Goal: Task Accomplishment & Management: Use online tool/utility

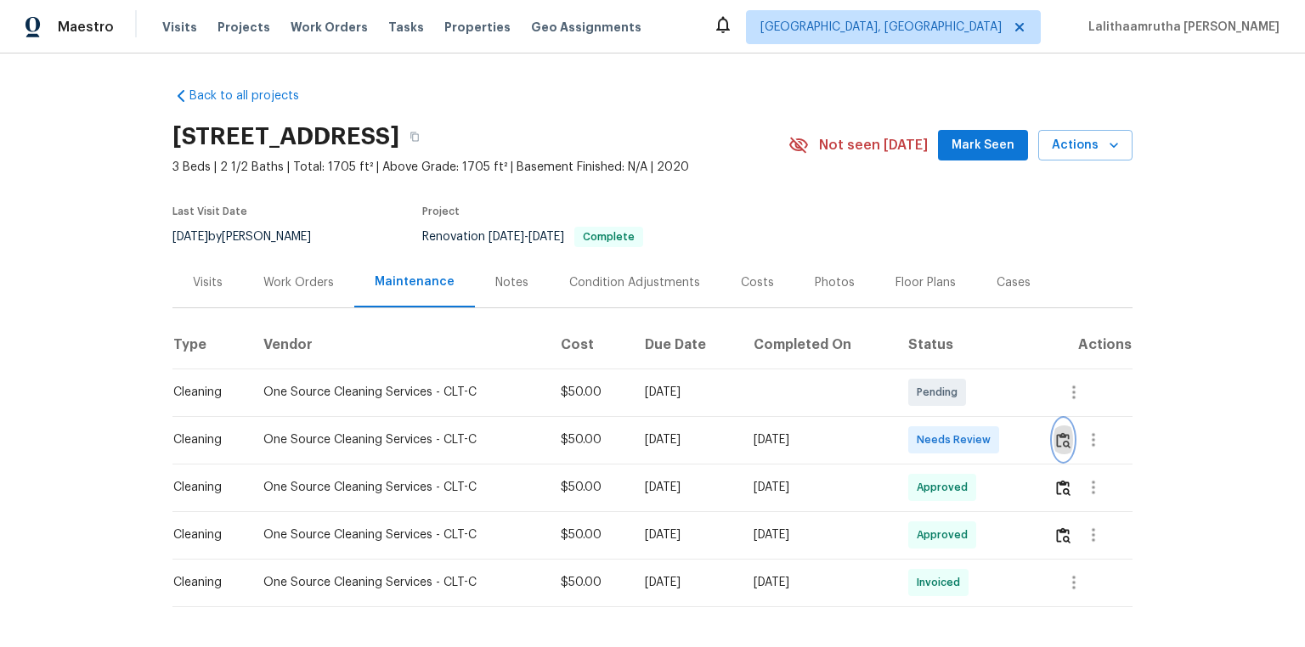
click at [927, 435] on img "button" at bounding box center [1063, 440] width 14 height 16
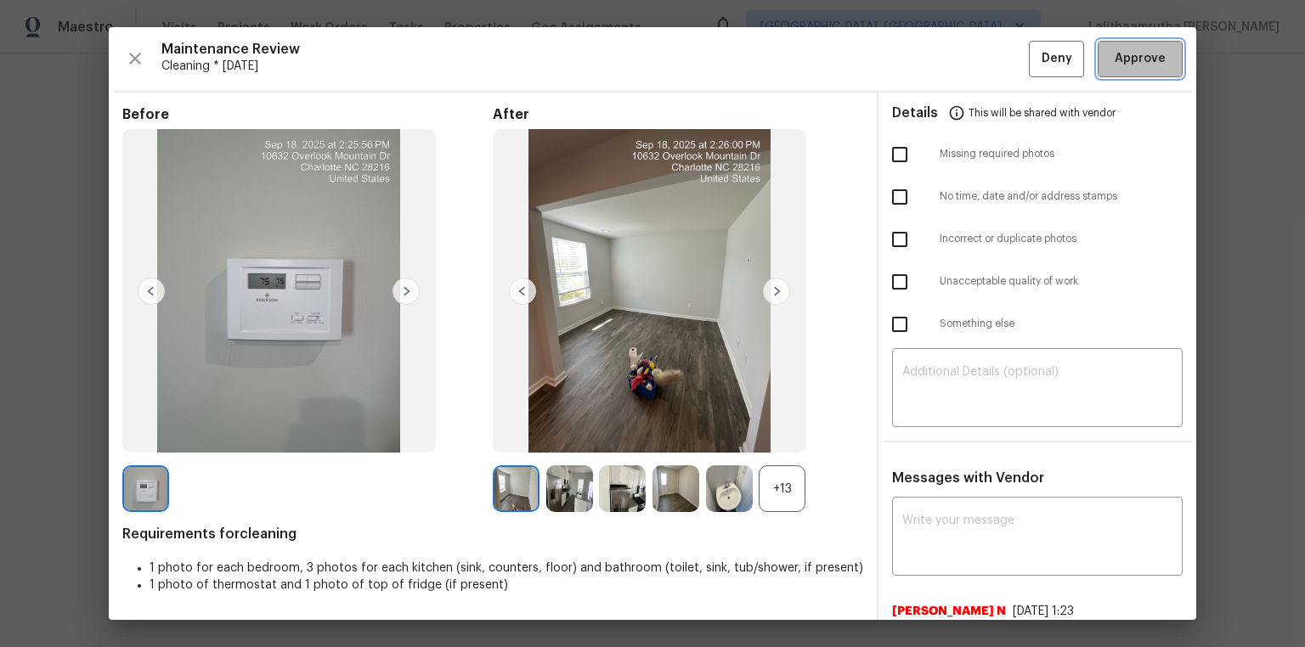
click at [927, 65] on span "Approve" at bounding box center [1139, 58] width 51 height 21
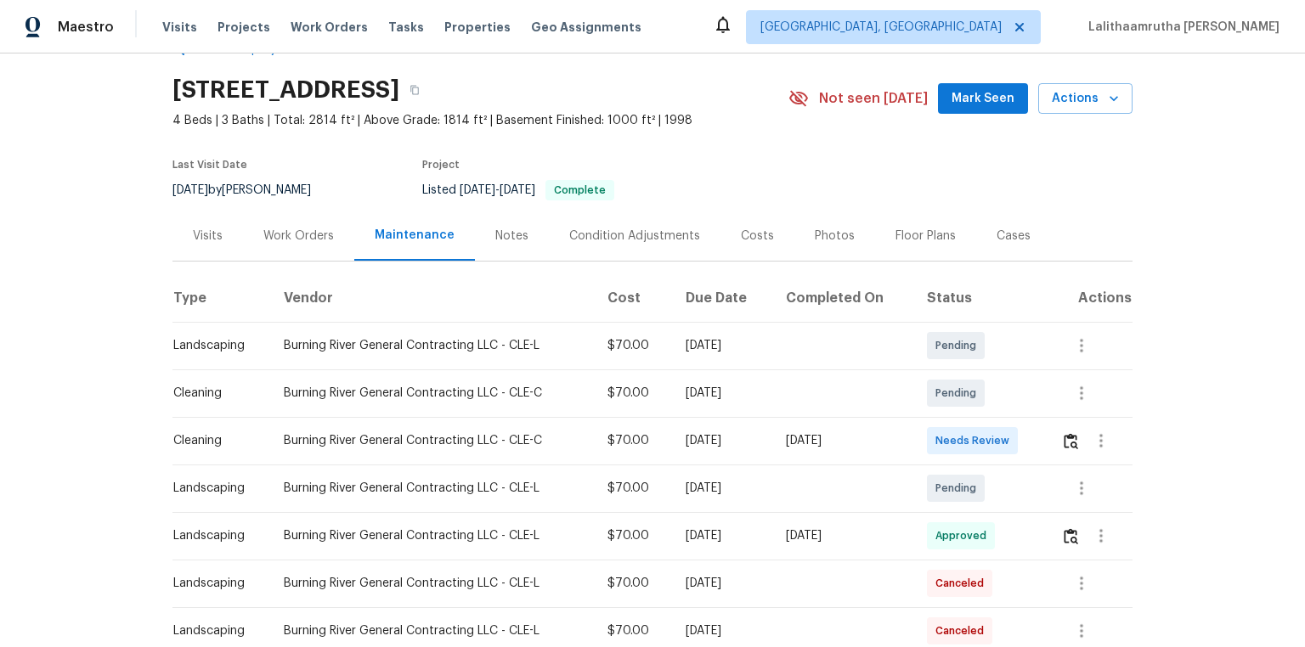
scroll to position [68, 0]
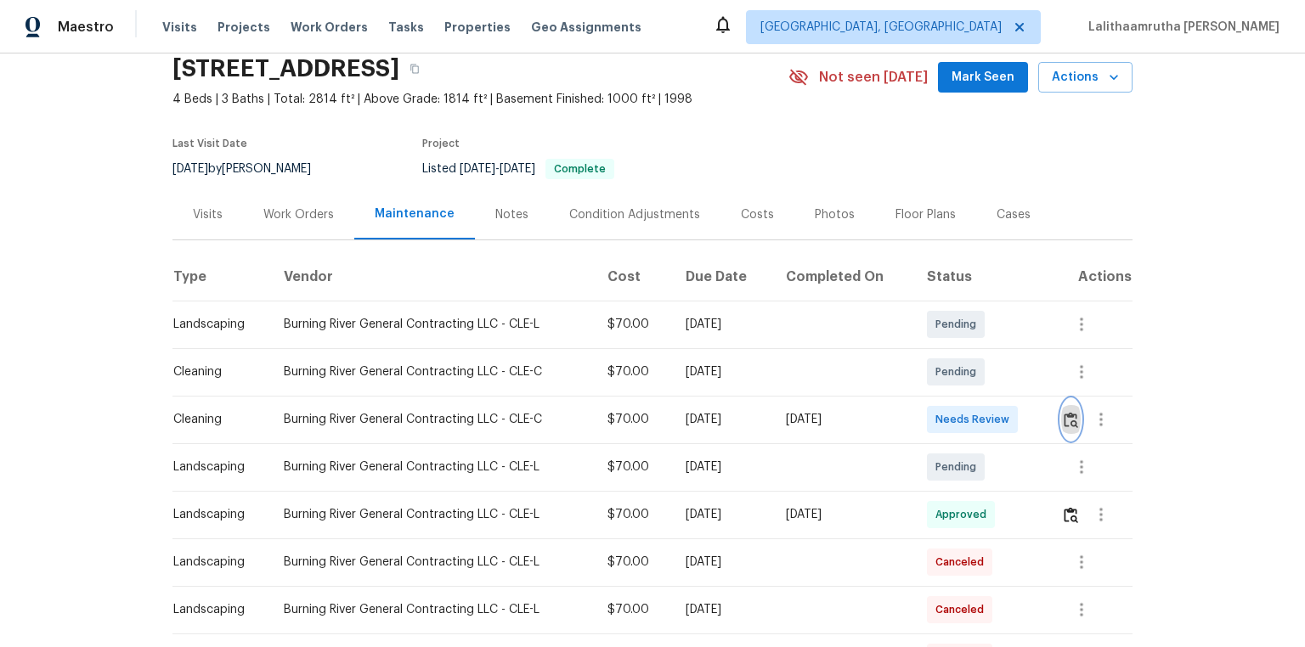
click at [927, 412] on img "button" at bounding box center [1070, 420] width 14 height 16
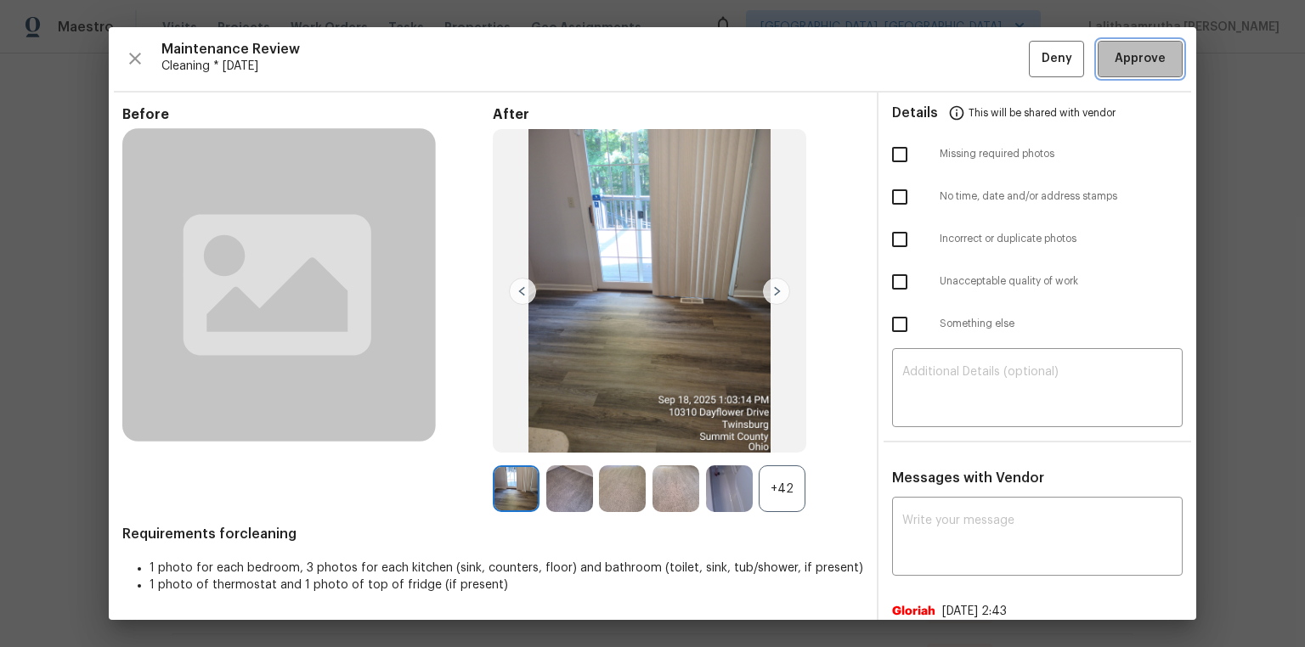
click at [927, 66] on span "Approve" at bounding box center [1139, 58] width 51 height 21
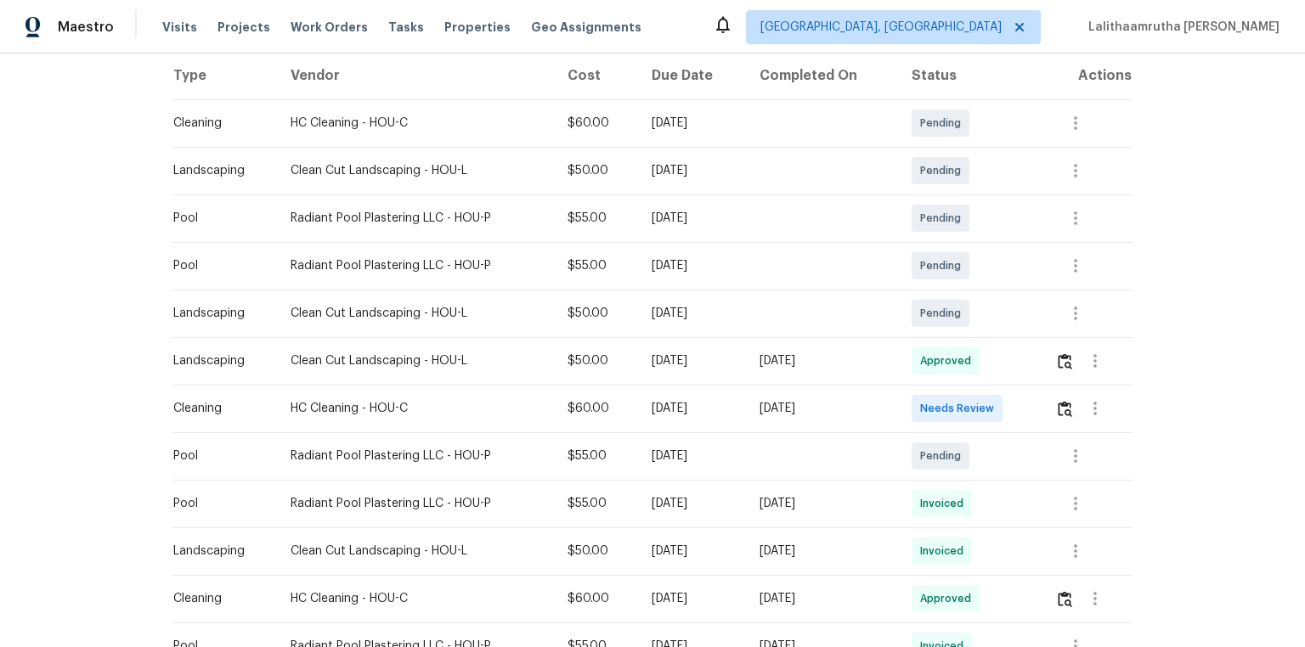
scroll to position [272, 0]
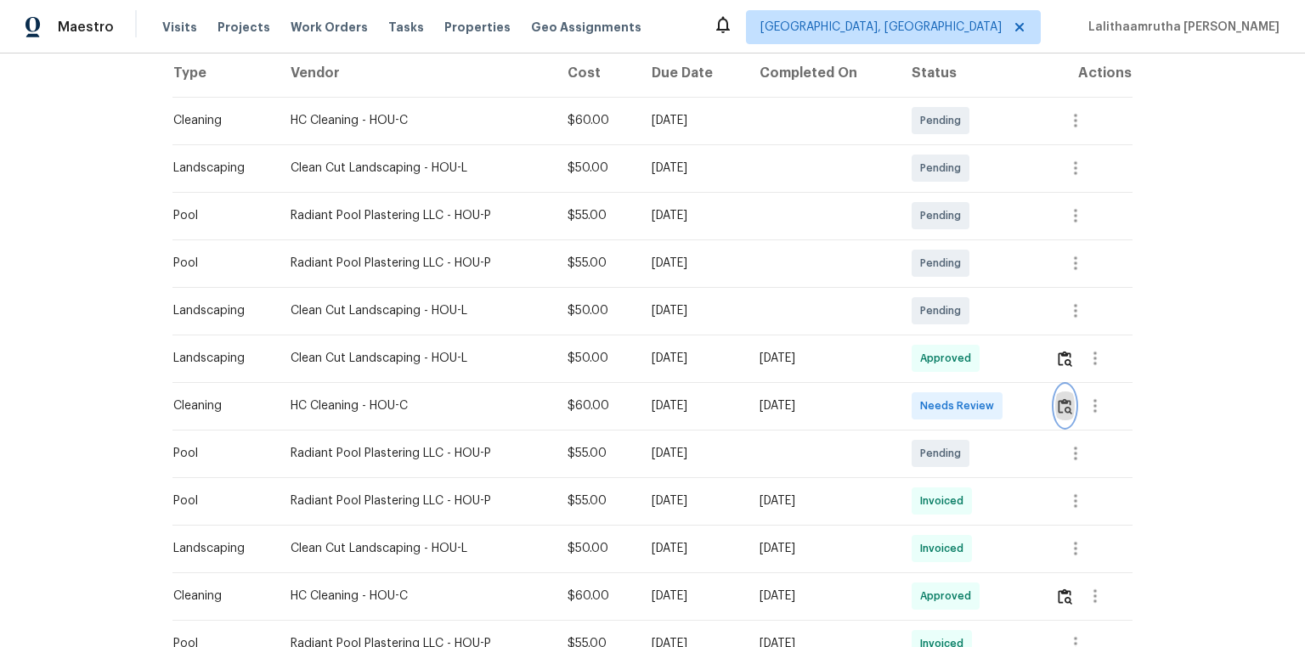
click at [927, 408] on img "button" at bounding box center [1064, 406] width 14 height 16
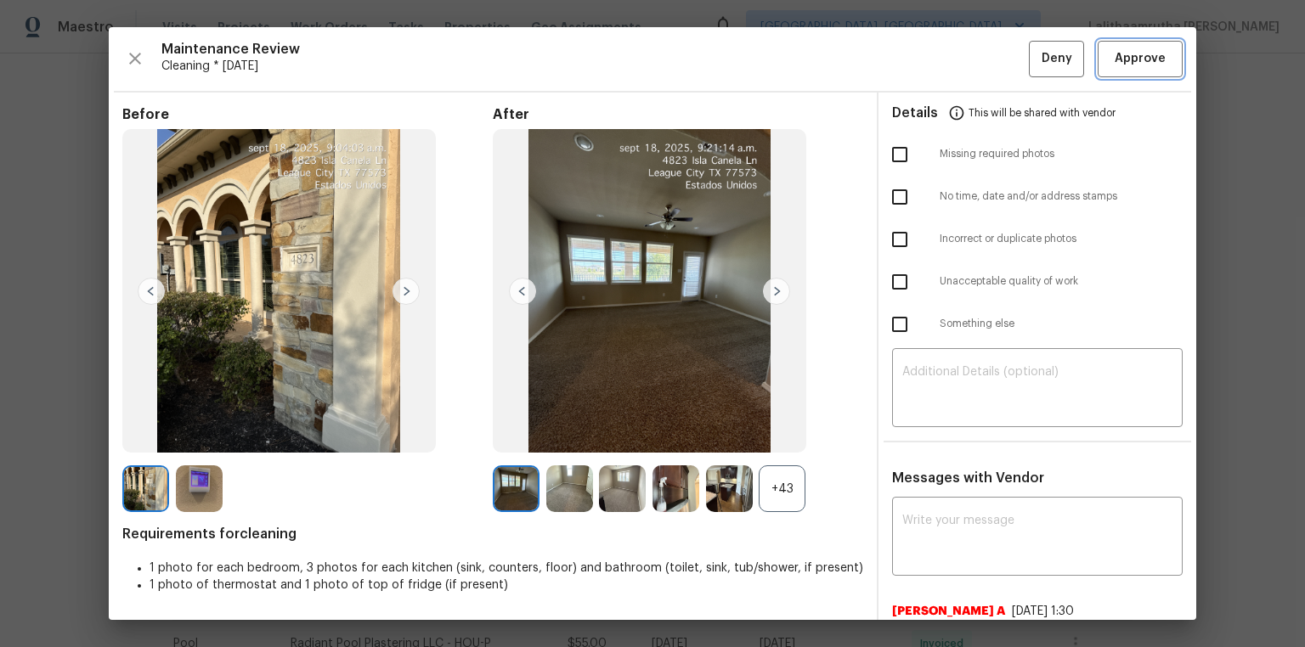
click at [927, 51] on span "Approve" at bounding box center [1139, 58] width 51 height 21
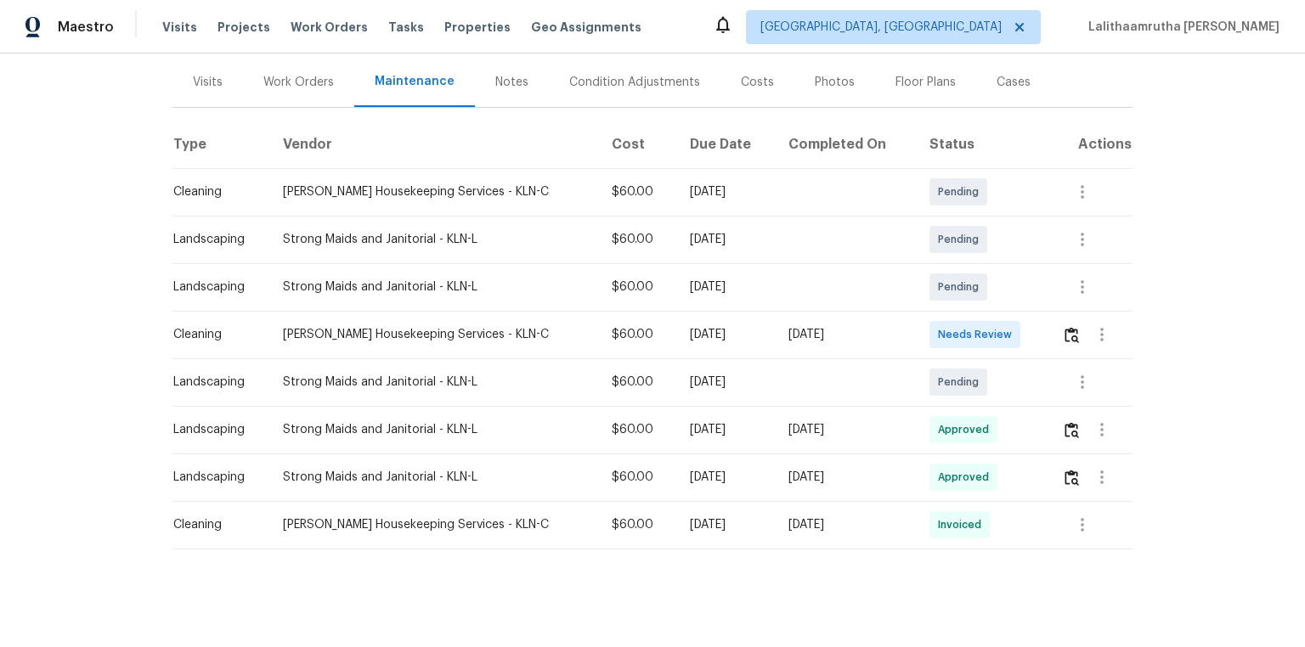
scroll to position [204, 0]
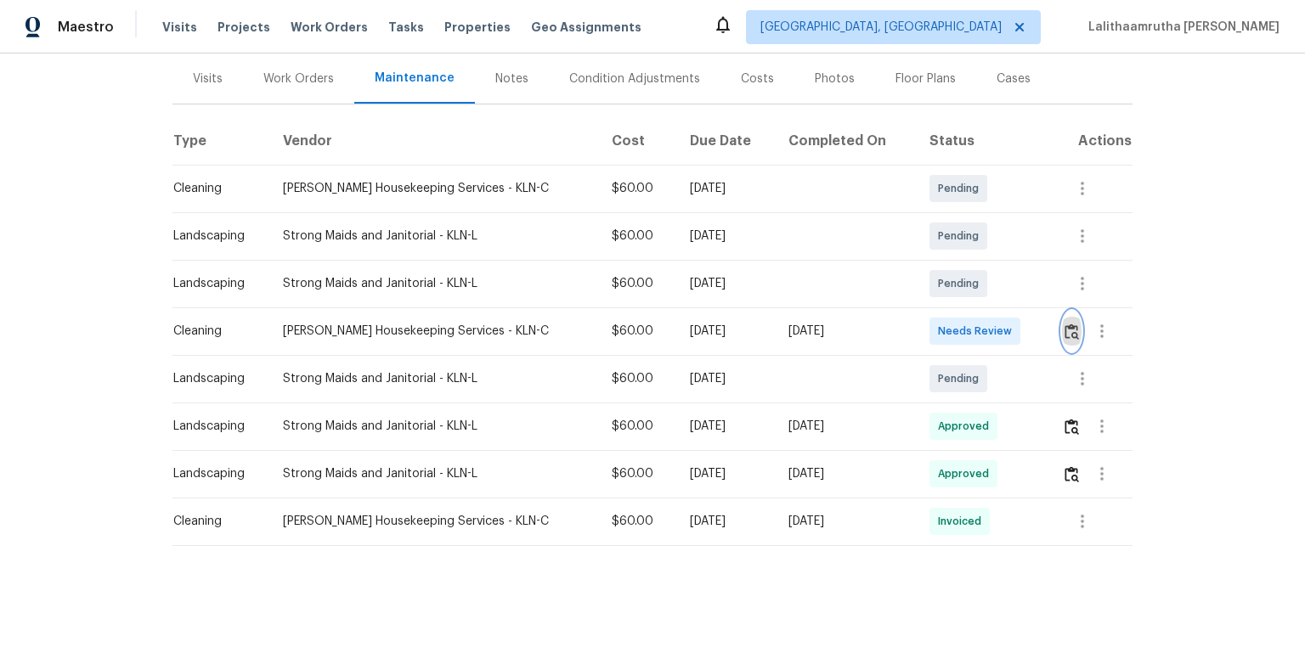
click at [927, 333] on img "button" at bounding box center [1071, 332] width 14 height 16
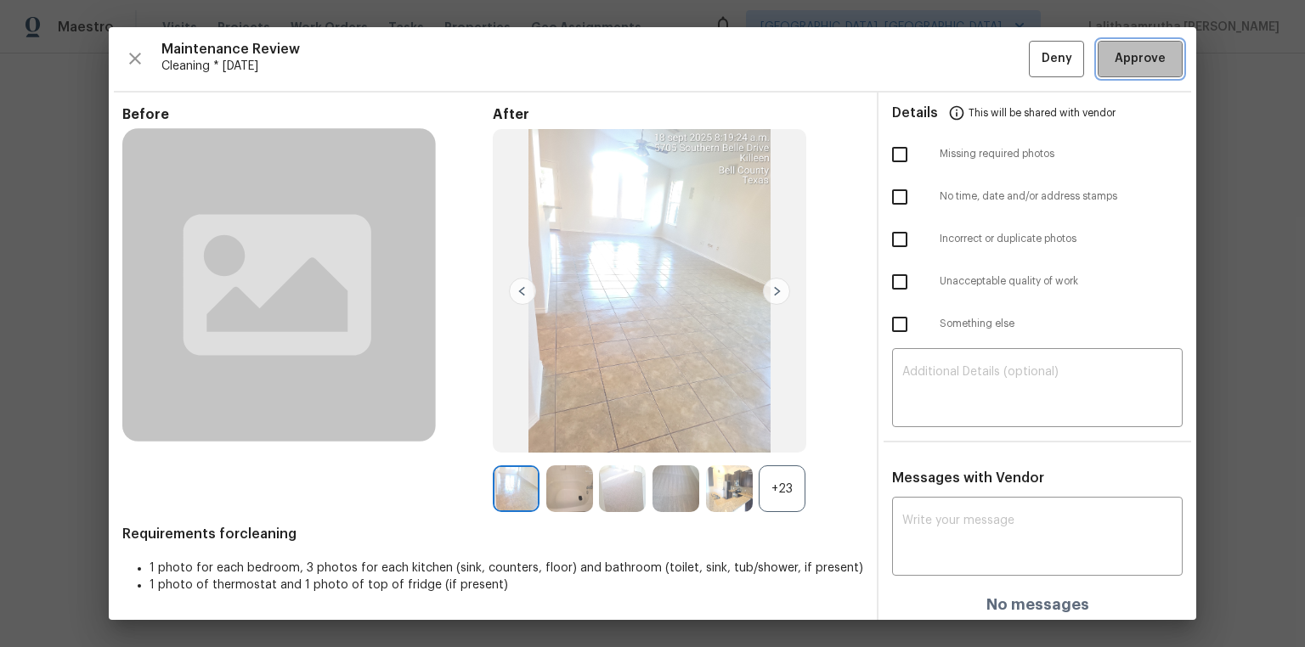
click at [927, 68] on span "Approve" at bounding box center [1139, 58] width 51 height 21
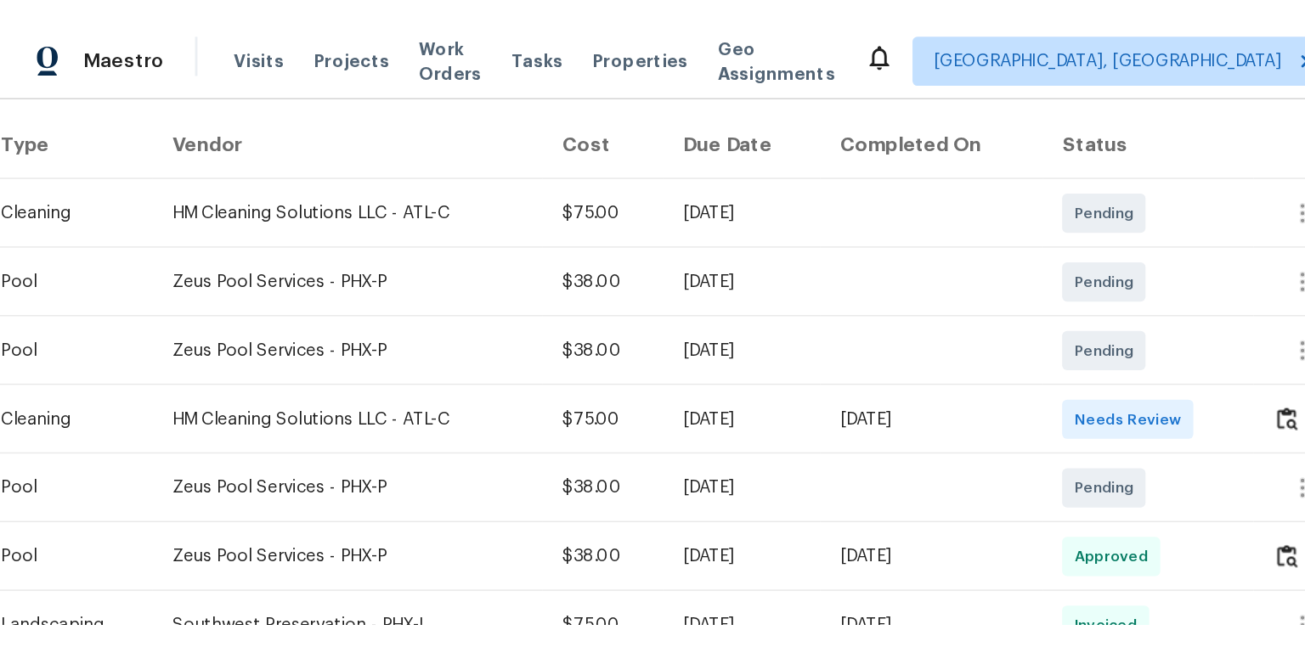
scroll to position [272, 0]
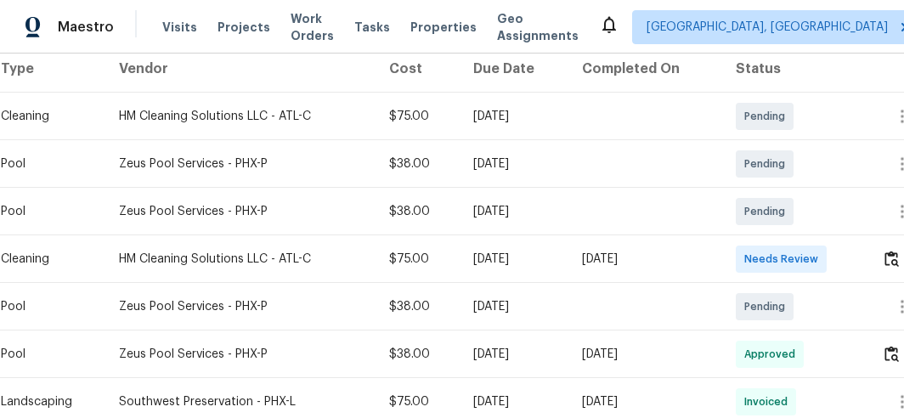
drag, startPoint x: 852, startPoint y: 255, endPoint x: 632, endPoint y: 259, distance: 220.0
click at [632, 259] on tr "Cleaning HM Cleaning Solutions LLC - ATL-C $75.00 Mon, Sep 15 2025 Thu, Sep 18 …" at bounding box center [480, 259] width 960 height 48
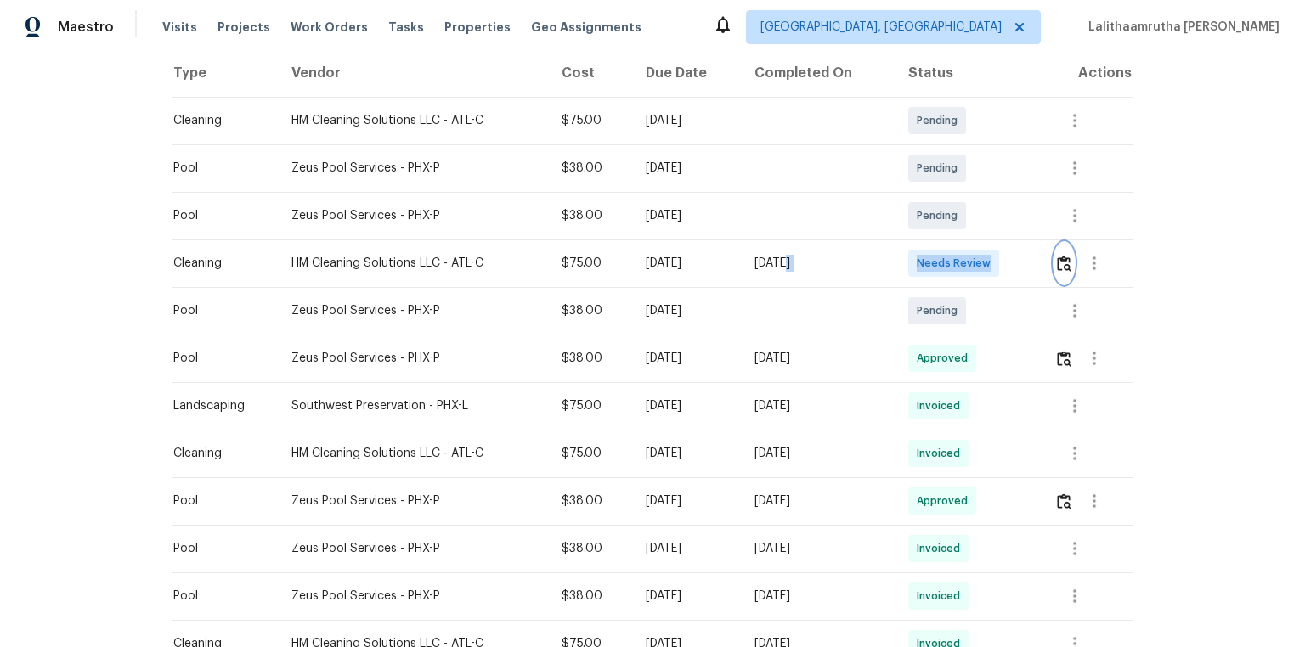
click at [927, 248] on button "button" at bounding box center [1064, 263] width 20 height 41
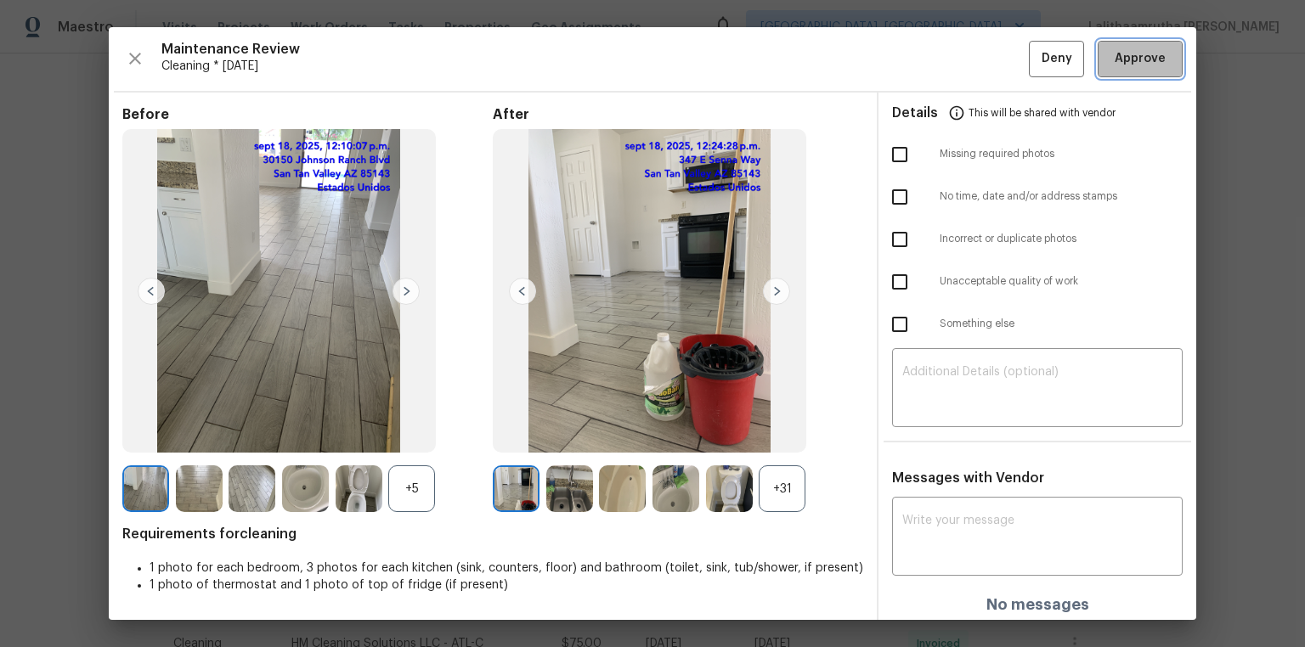
click at [927, 54] on span "Approve" at bounding box center [1139, 58] width 51 height 21
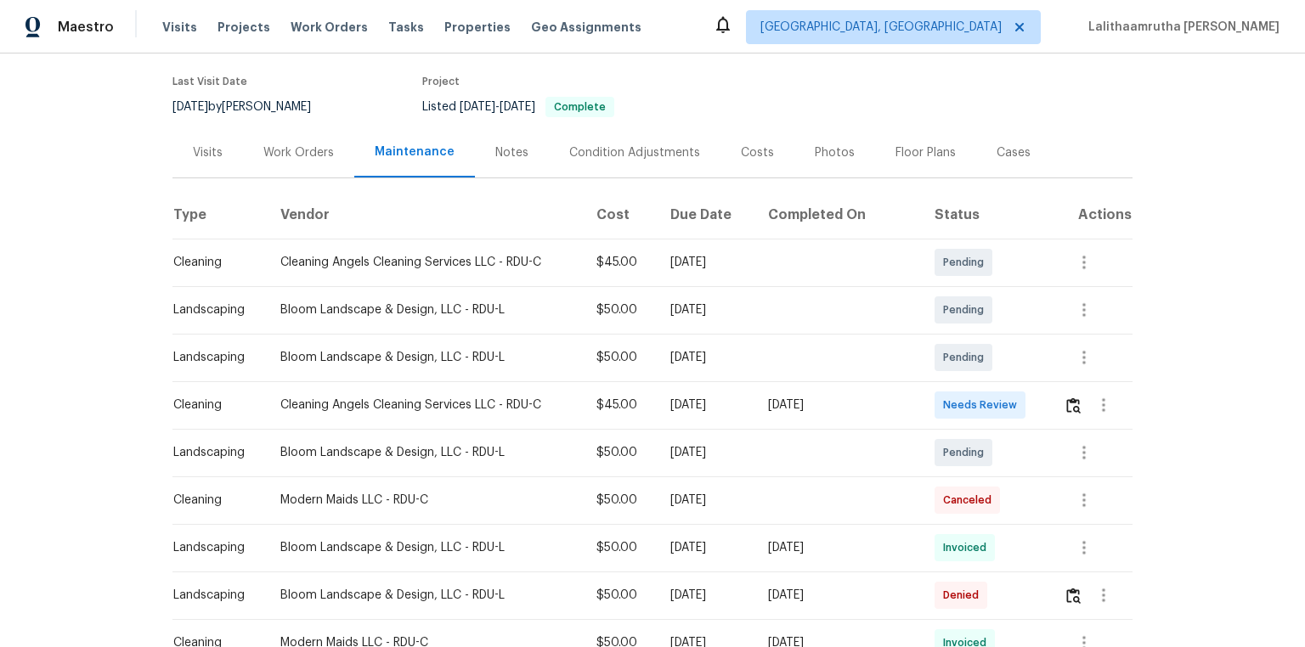
scroll to position [136, 0]
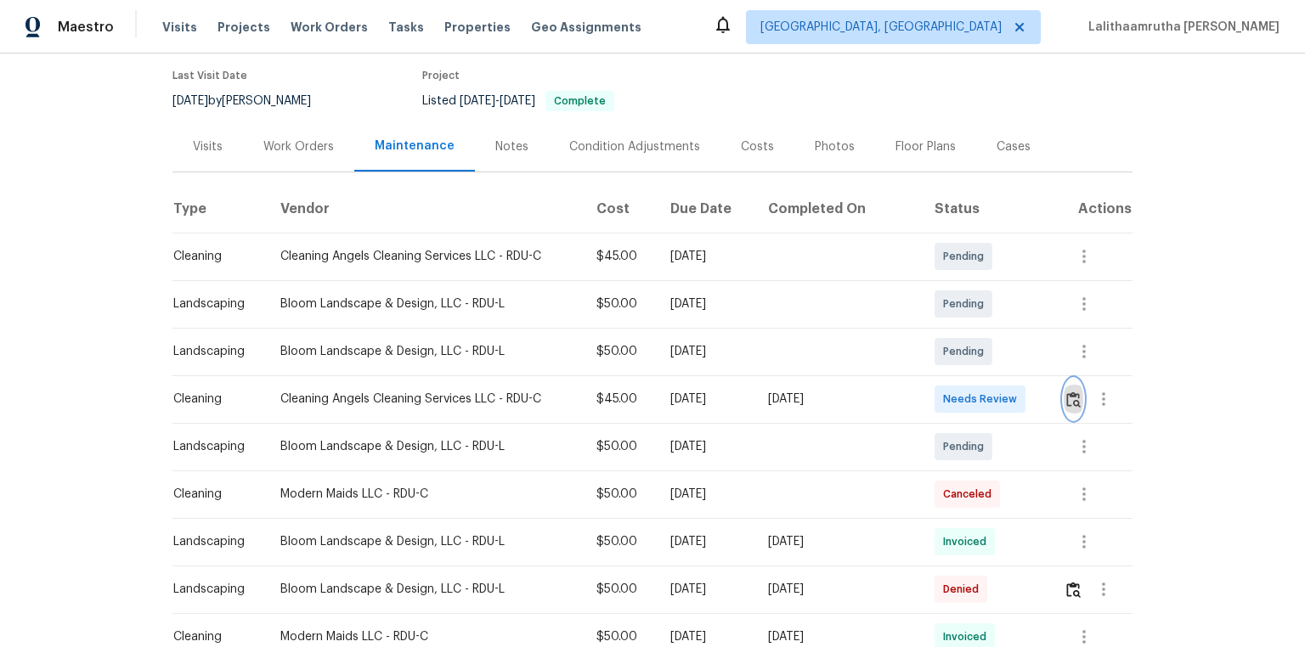
click at [927, 397] on img "button" at bounding box center [1073, 400] width 14 height 16
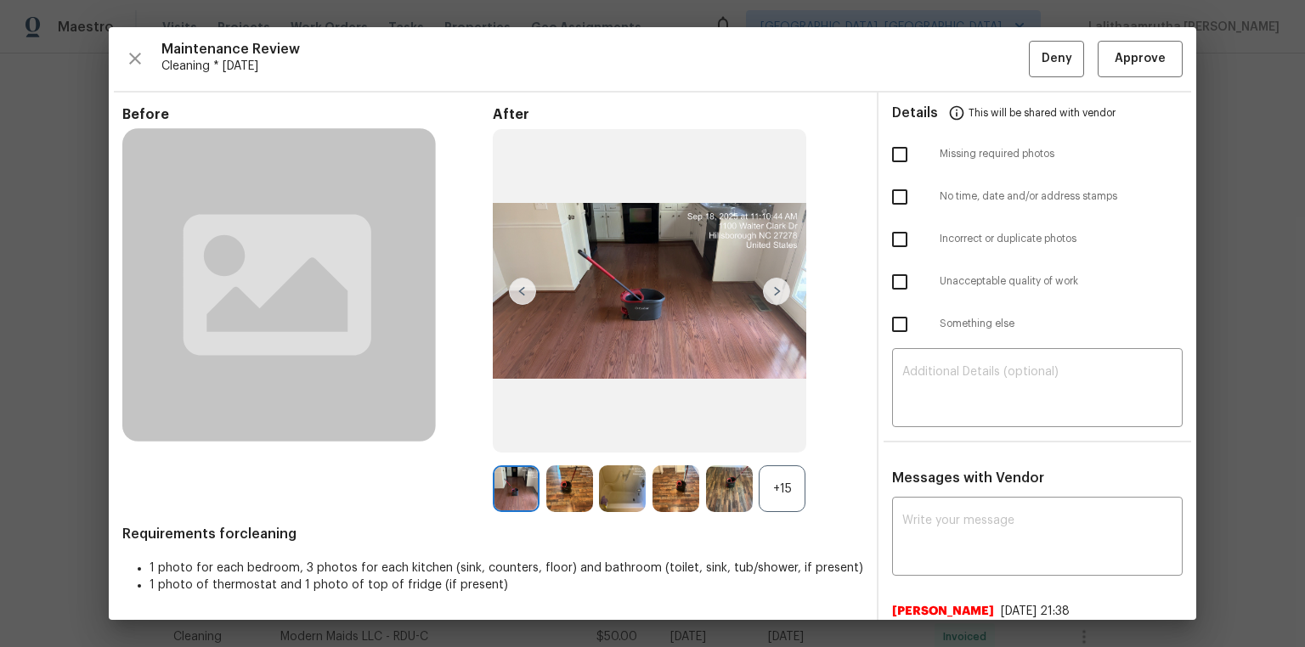
click at [927, 39] on div "Maintenance Review Cleaning * Mon, Sep 15 Deny Approve Before After +15 Require…" at bounding box center [652, 323] width 1087 height 593
click at [927, 66] on span "Approve" at bounding box center [1139, 58] width 51 height 21
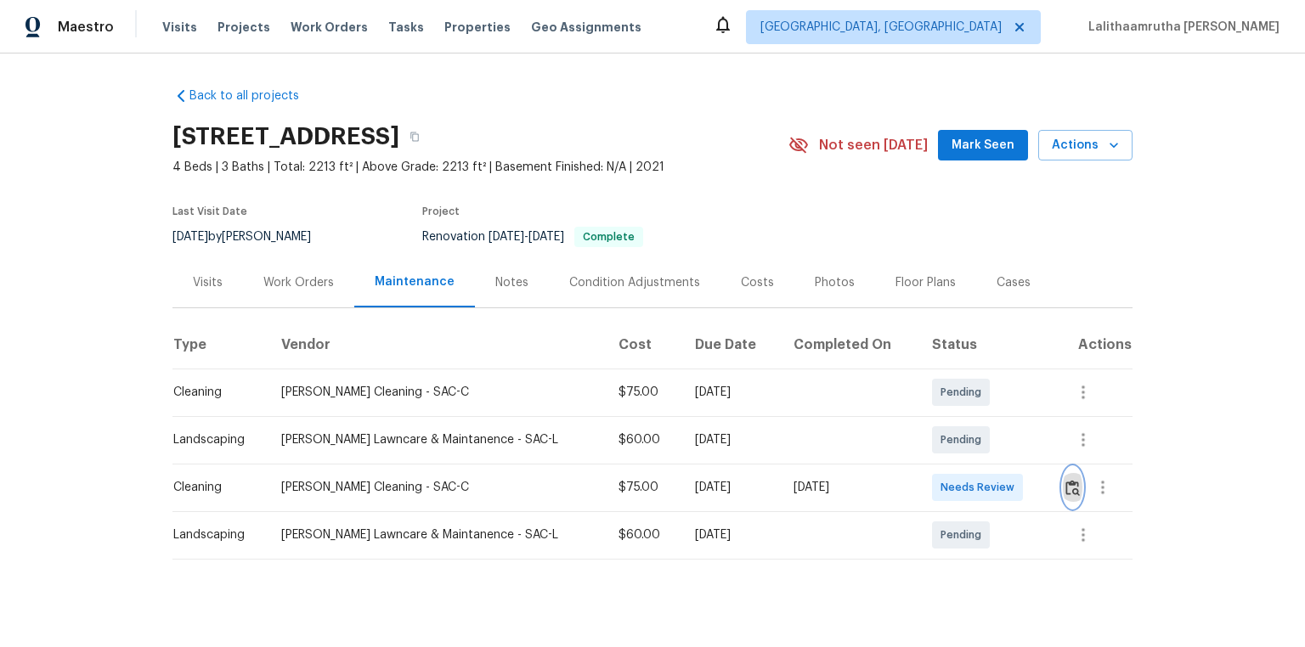
click at [927, 435] on img "button" at bounding box center [1072, 488] width 14 height 16
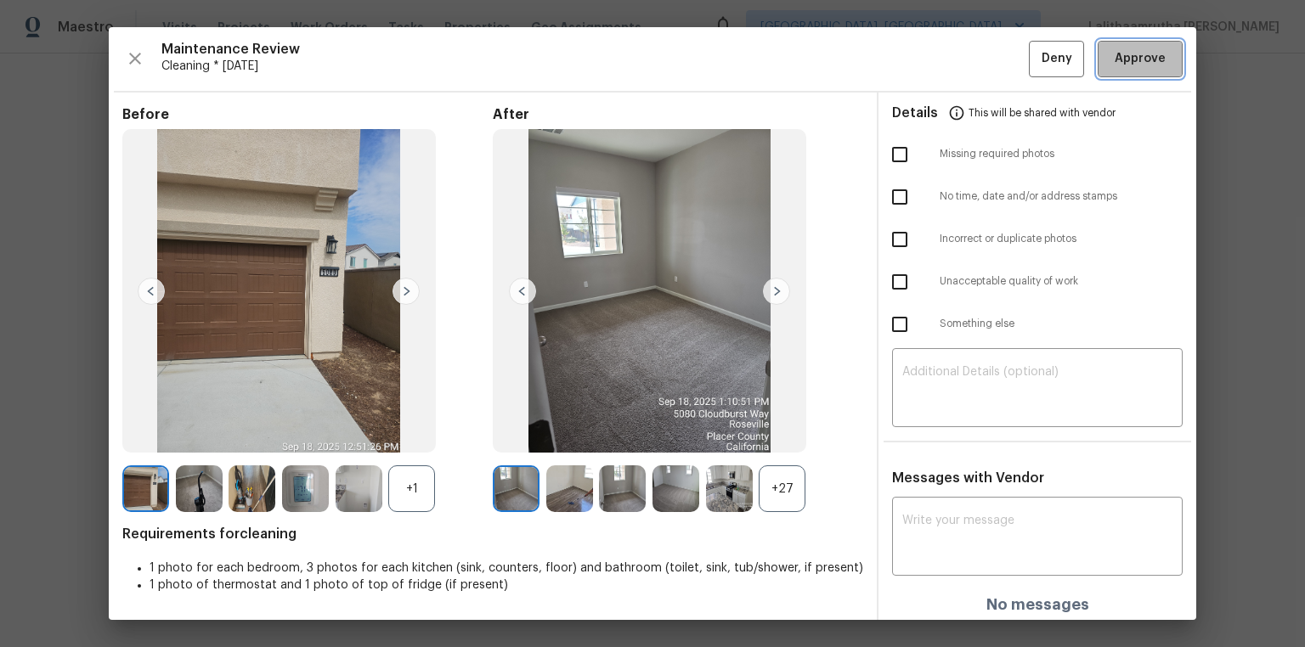
click at [927, 59] on span "Approve" at bounding box center [1139, 58] width 51 height 21
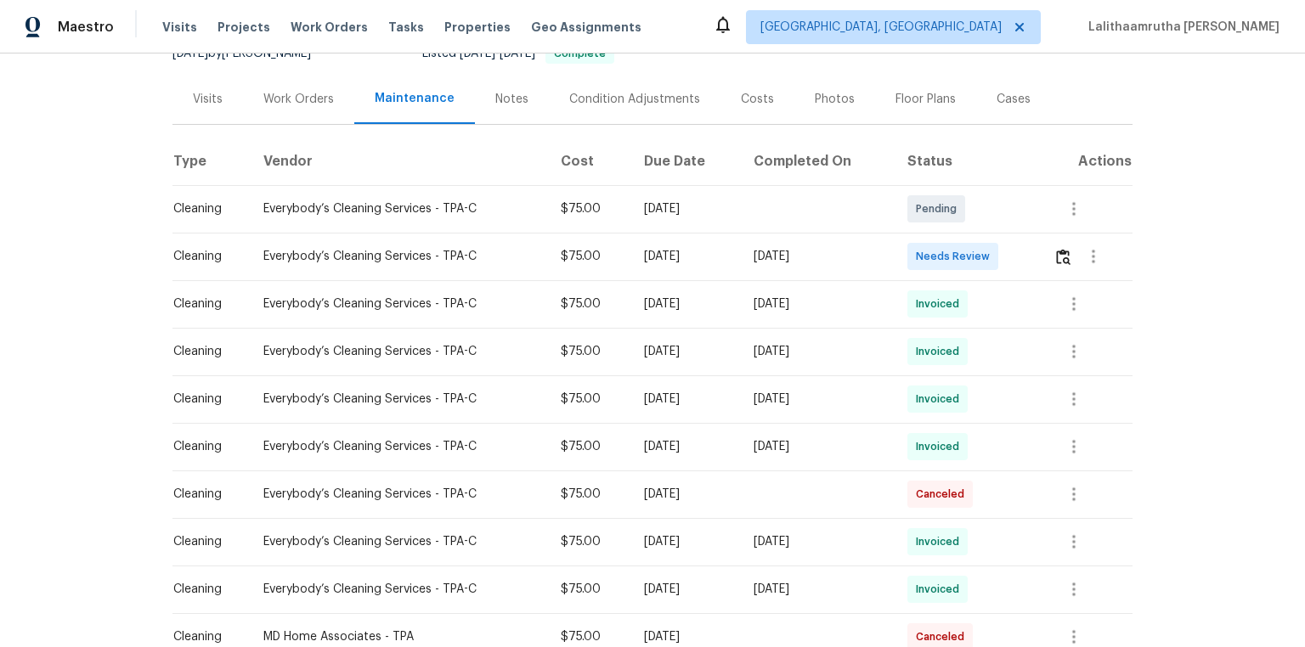
scroll to position [204, 0]
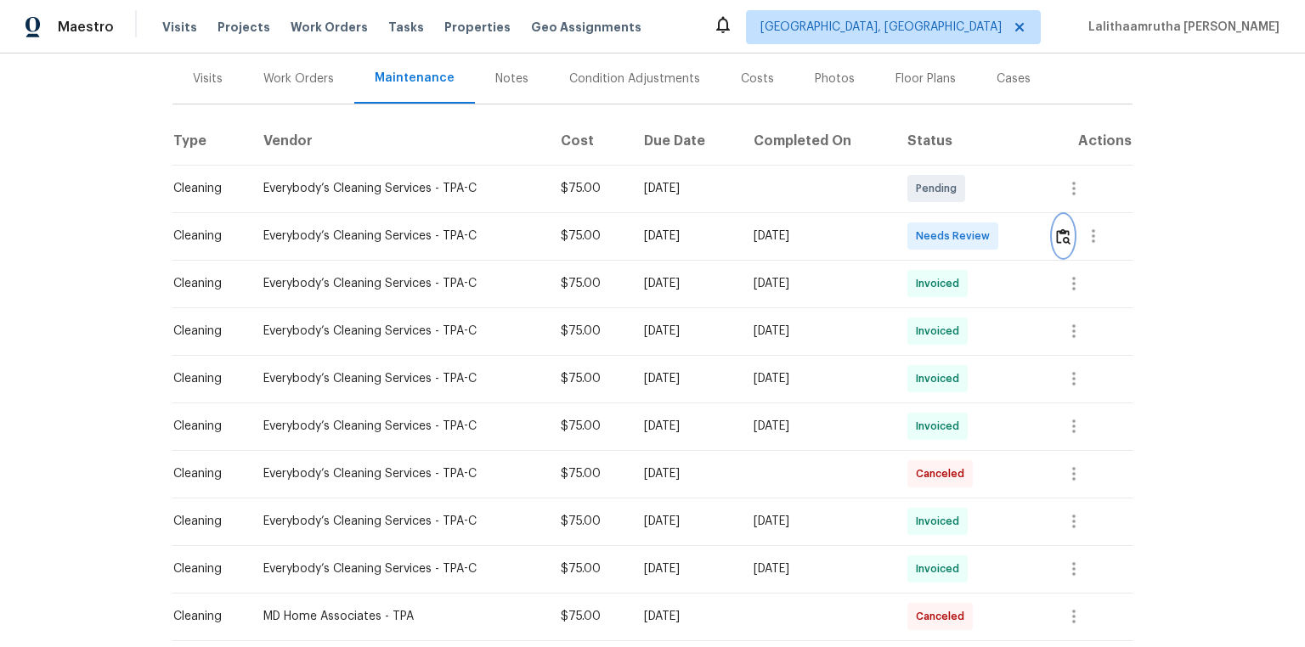
click at [927, 230] on img "button" at bounding box center [1063, 236] width 14 height 16
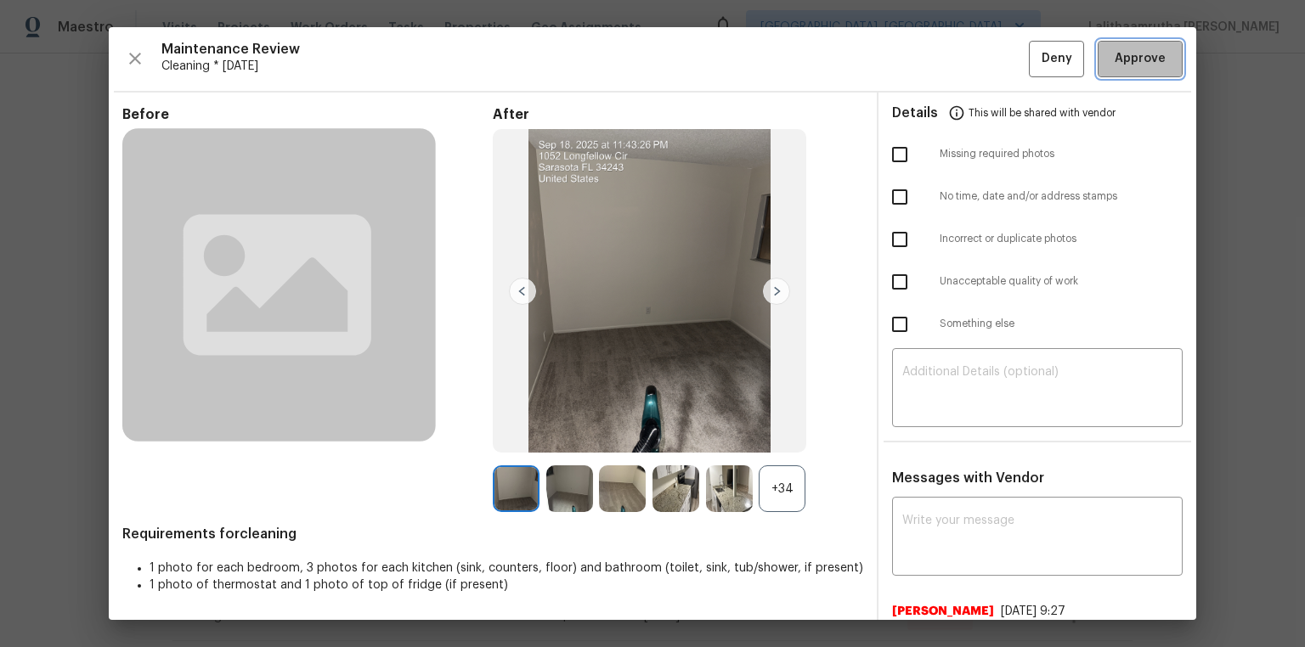
click at [927, 61] on span "Approve" at bounding box center [1139, 58] width 51 height 21
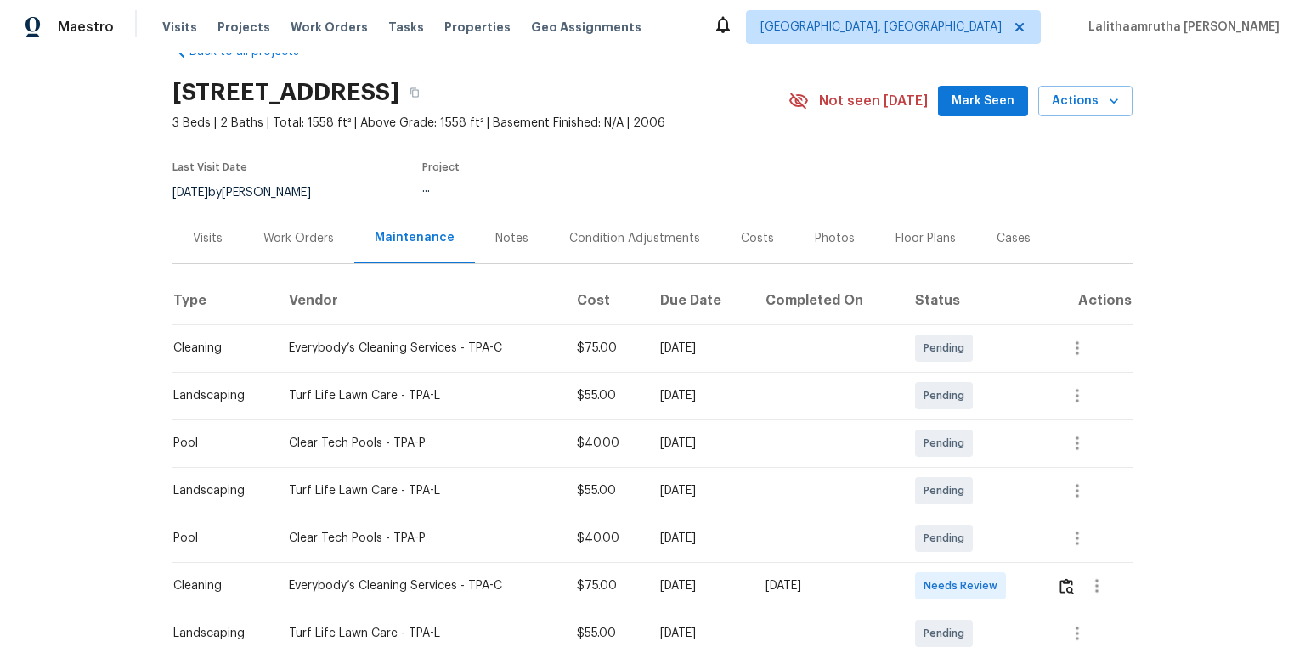
scroll to position [68, 0]
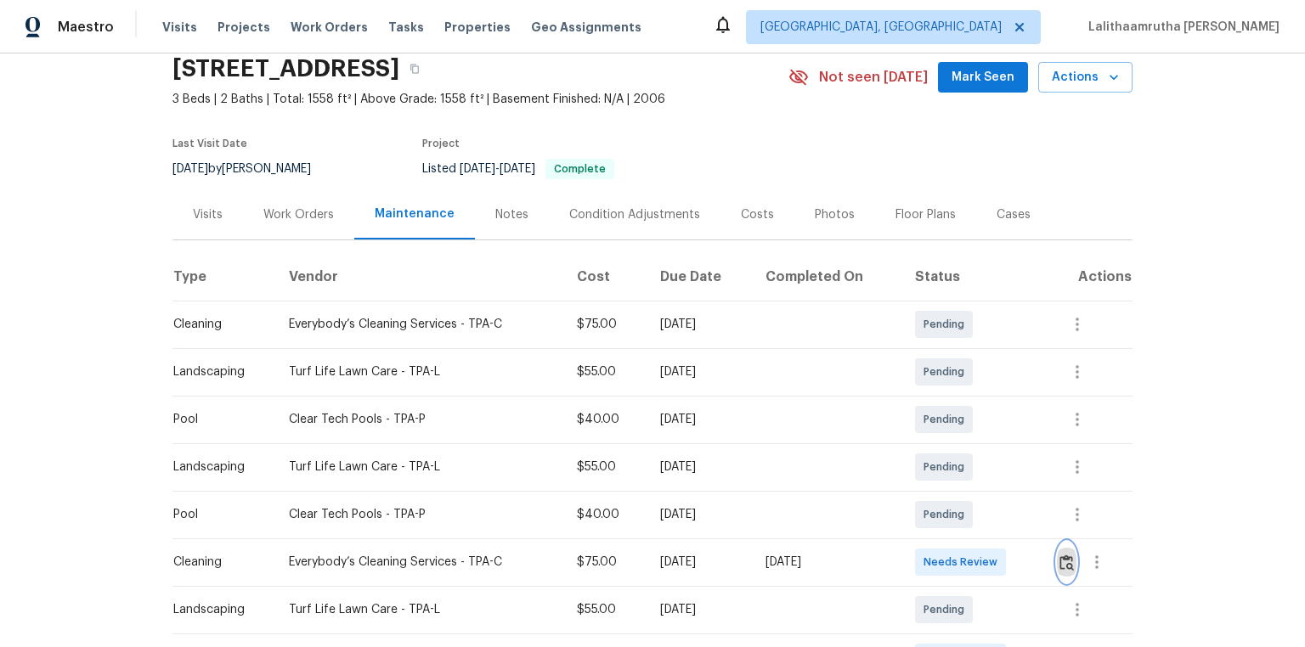
click at [927, 435] on img "button" at bounding box center [1066, 563] width 14 height 16
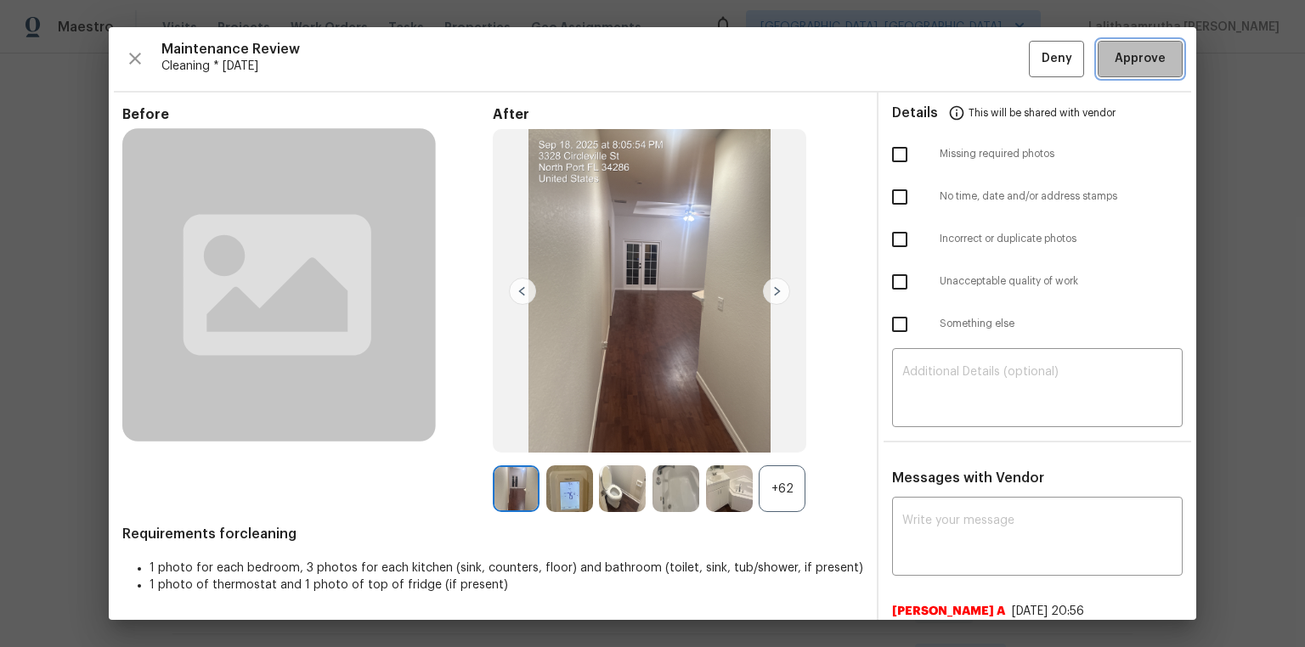
click at [927, 61] on span "Approve" at bounding box center [1139, 58] width 51 height 21
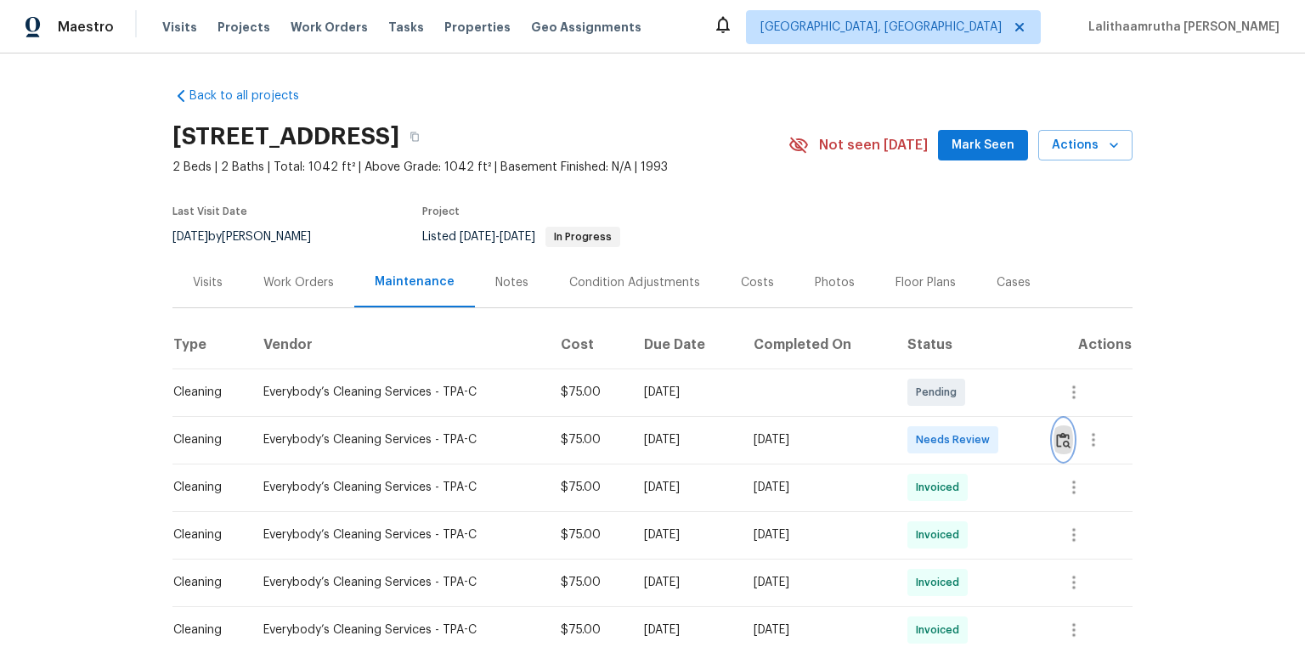
click at [927, 435] on img "button" at bounding box center [1063, 440] width 14 height 16
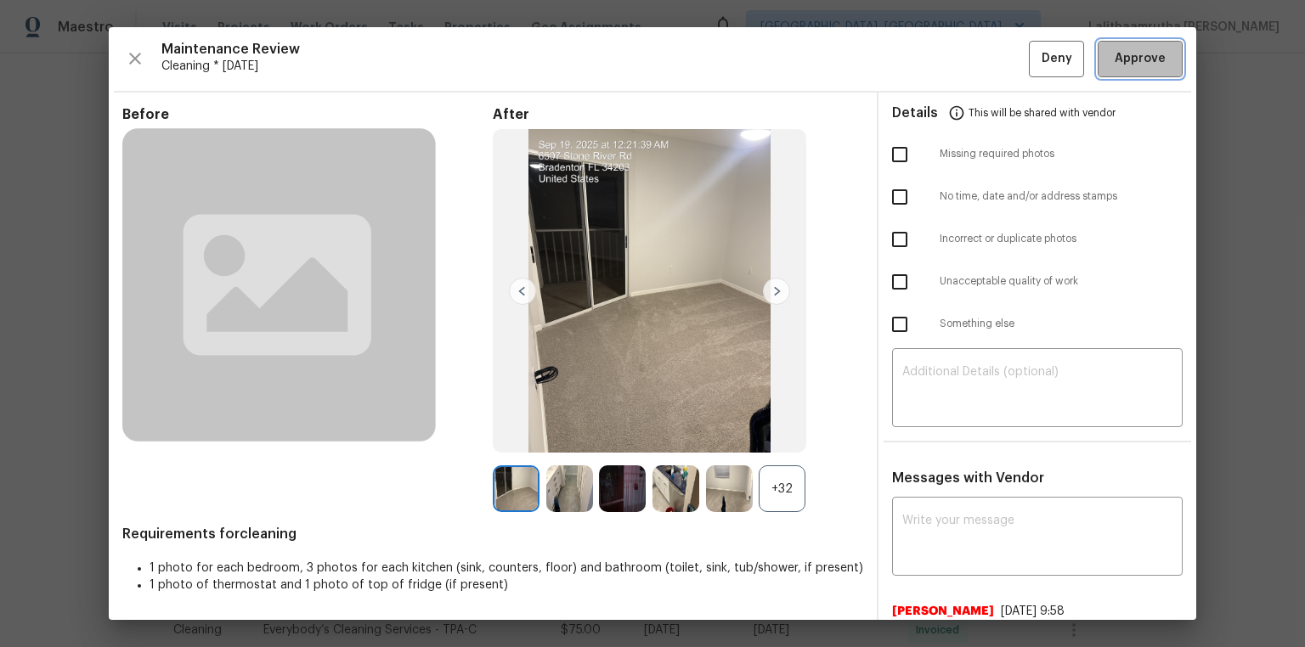
click at [927, 59] on span "Approve" at bounding box center [1139, 58] width 51 height 21
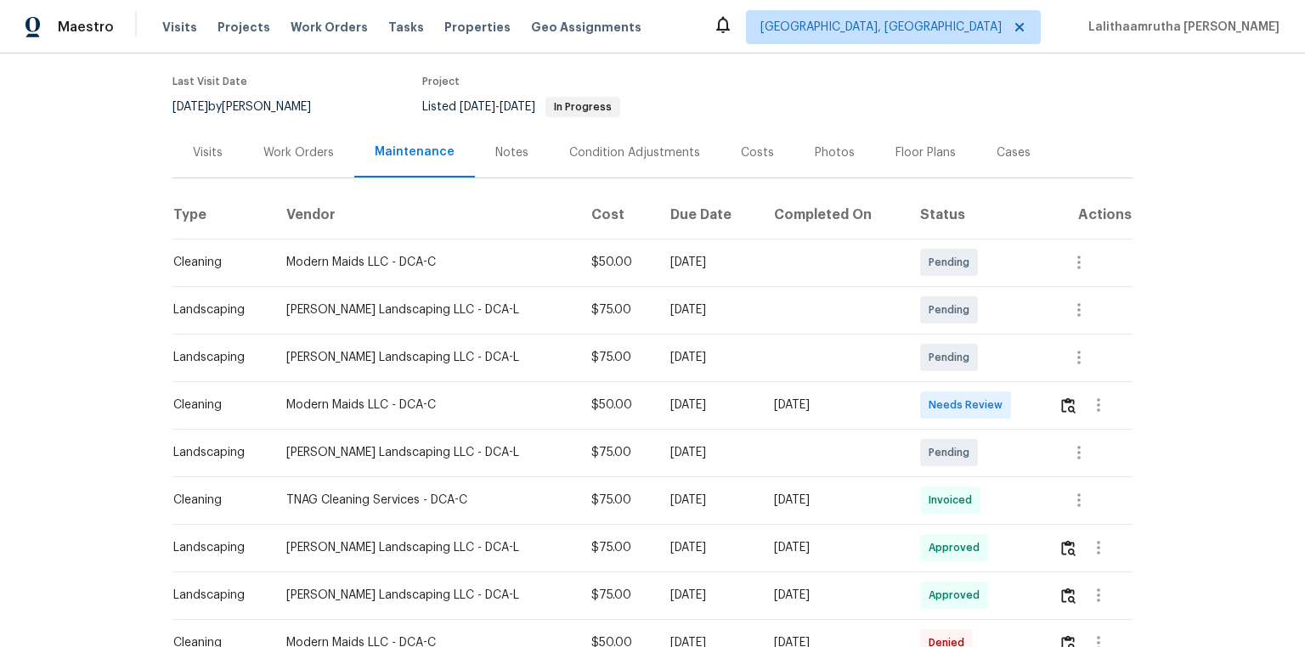
scroll to position [136, 0]
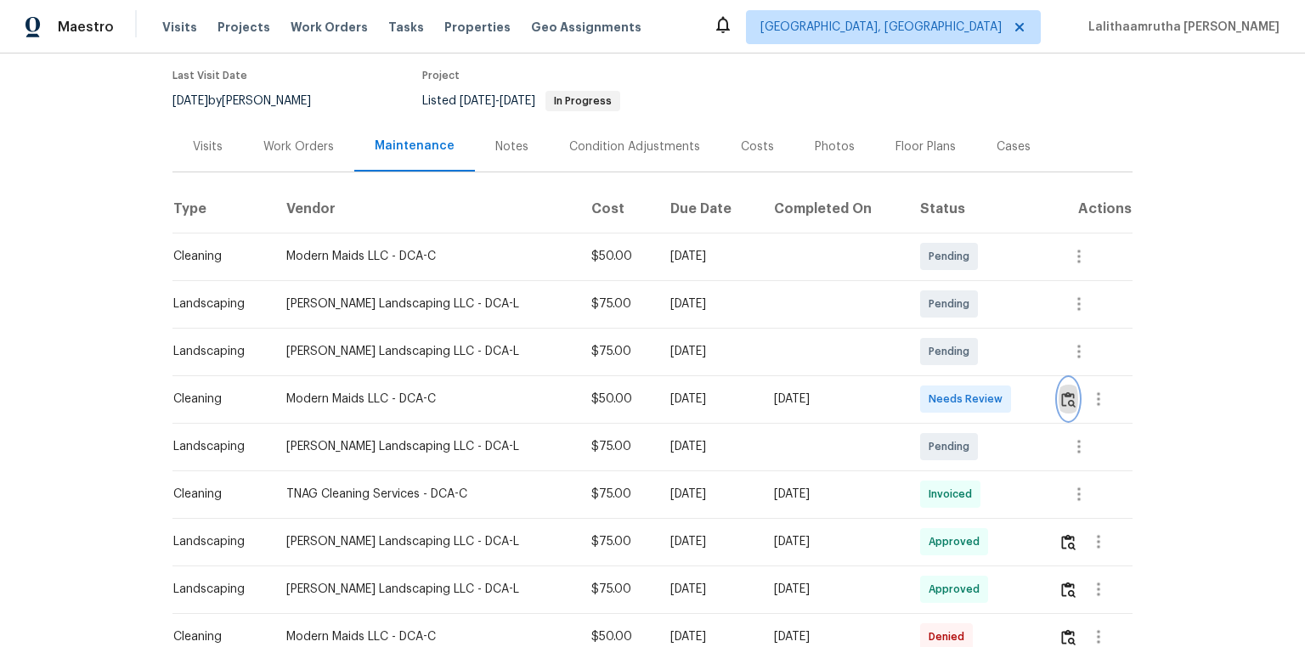
click at [927, 393] on img "button" at bounding box center [1068, 400] width 14 height 16
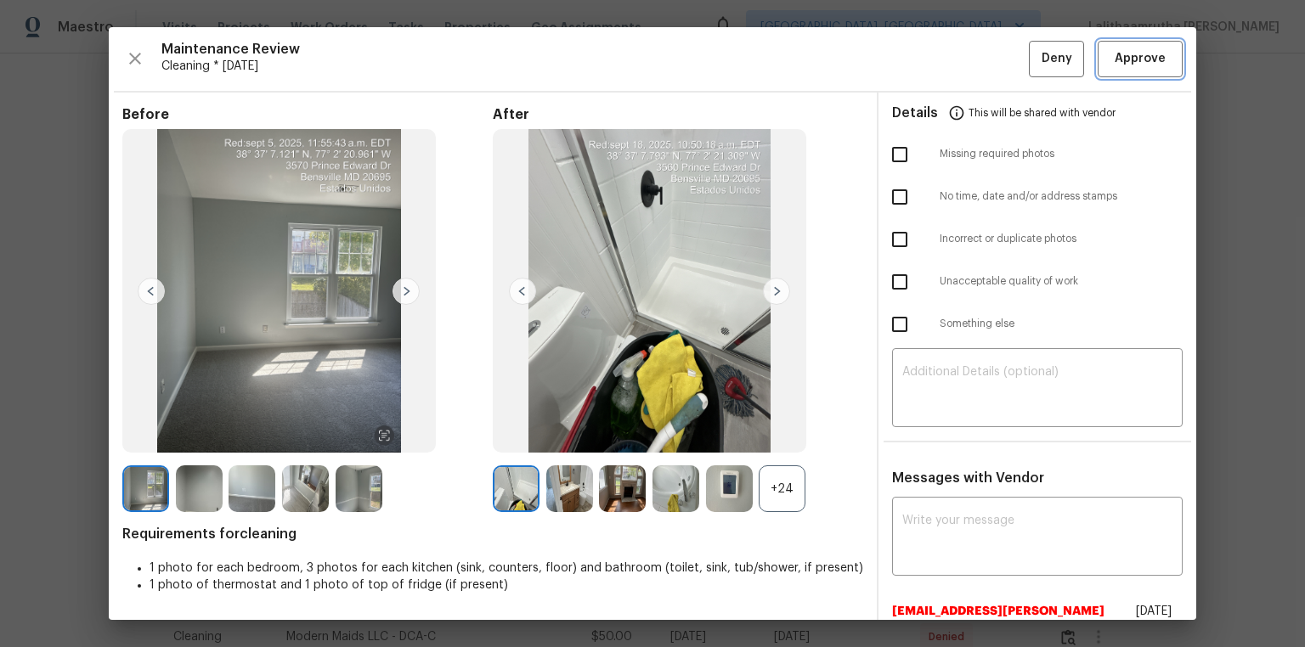
click at [927, 63] on span "Approve" at bounding box center [1139, 58] width 51 height 21
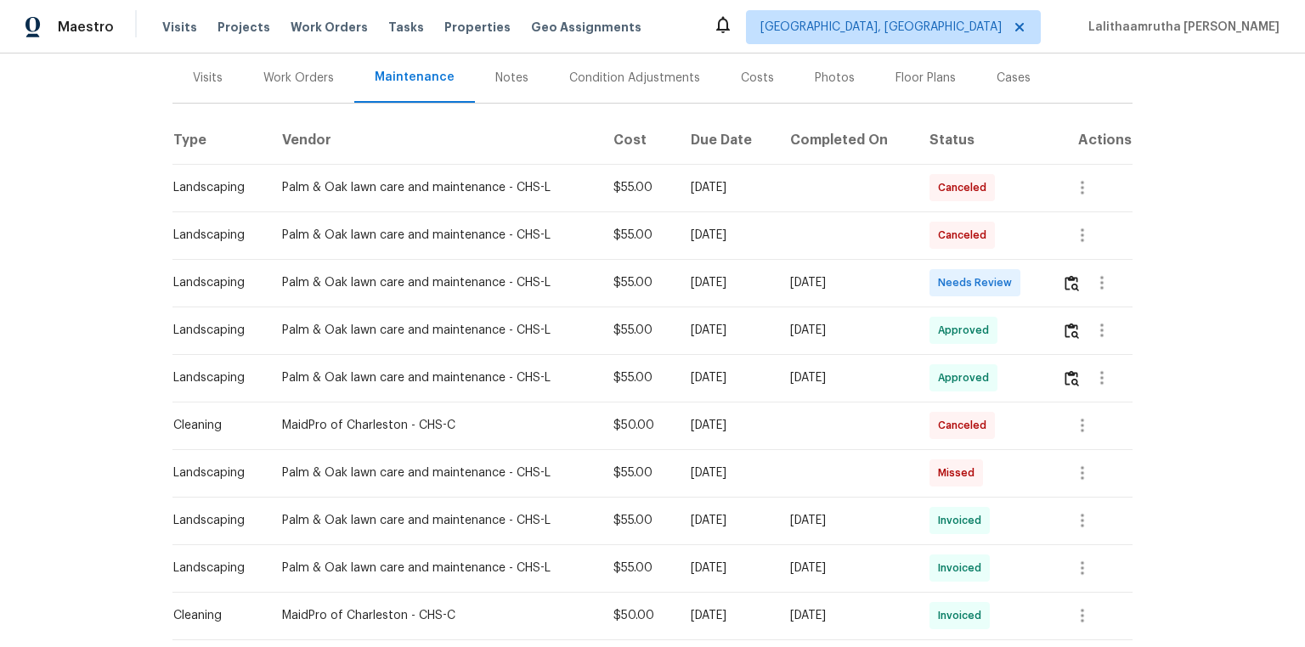
scroll to position [204, 0]
click at [927, 276] on img "button" at bounding box center [1071, 284] width 14 height 16
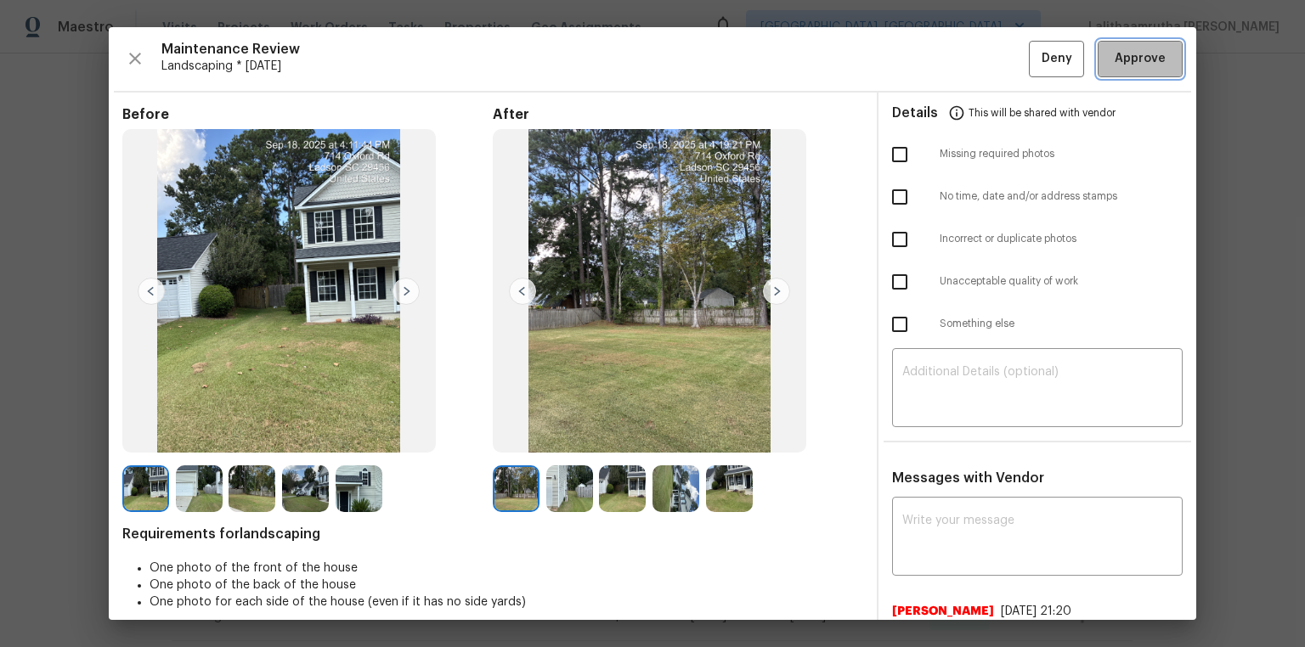
click at [927, 58] on span "Approve" at bounding box center [1139, 58] width 51 height 21
